Goal: Check status

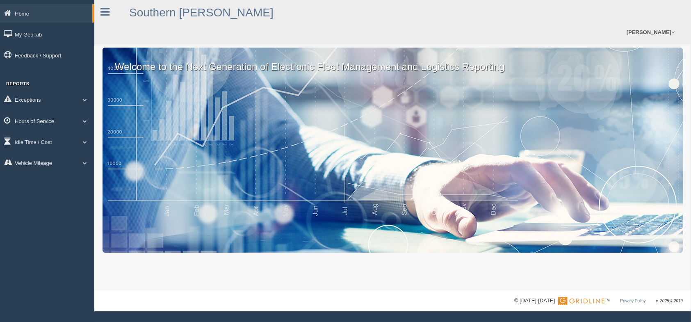
click at [38, 125] on link "Hours of Service" at bounding box center [47, 121] width 94 height 18
click at [49, 140] on link "HOS Violations" at bounding box center [53, 139] width 77 height 15
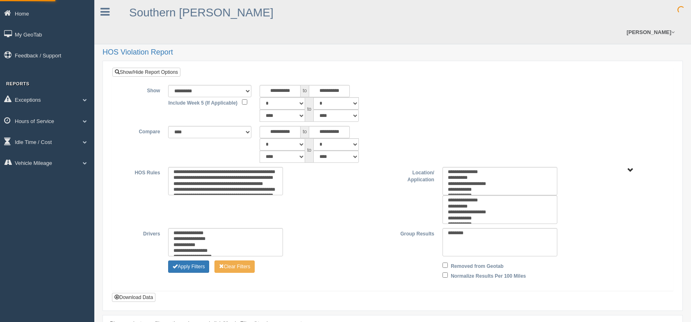
type input "*********"
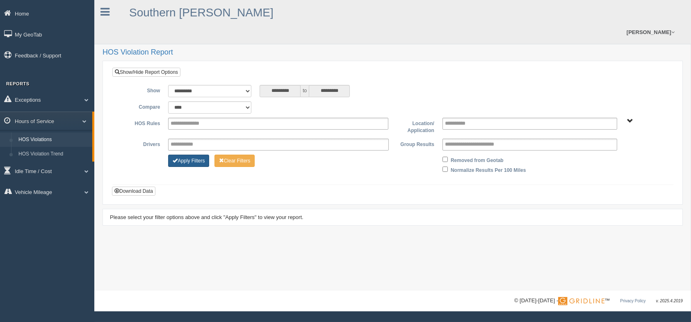
click at [187, 155] on button "Apply Filters" at bounding box center [188, 161] width 41 height 12
